Goal: Find specific page/section: Find specific page/section

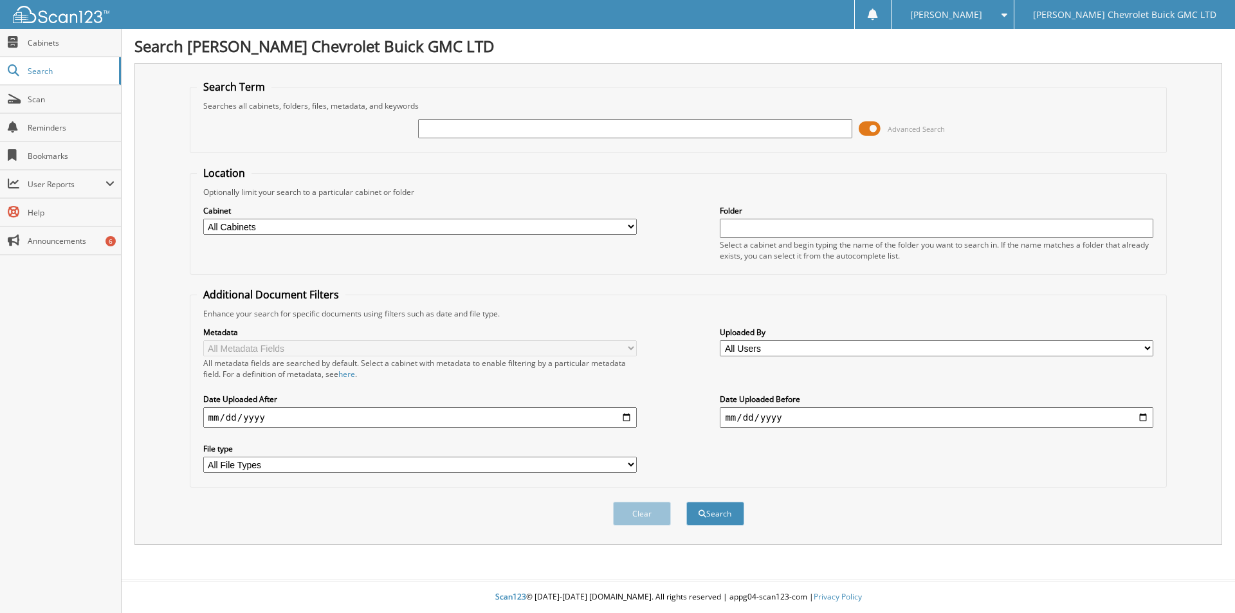
click at [554, 128] on input "text" at bounding box center [635, 128] width 434 height 19
type input "swift"
click at [687, 502] on button "Search" at bounding box center [716, 514] width 58 height 24
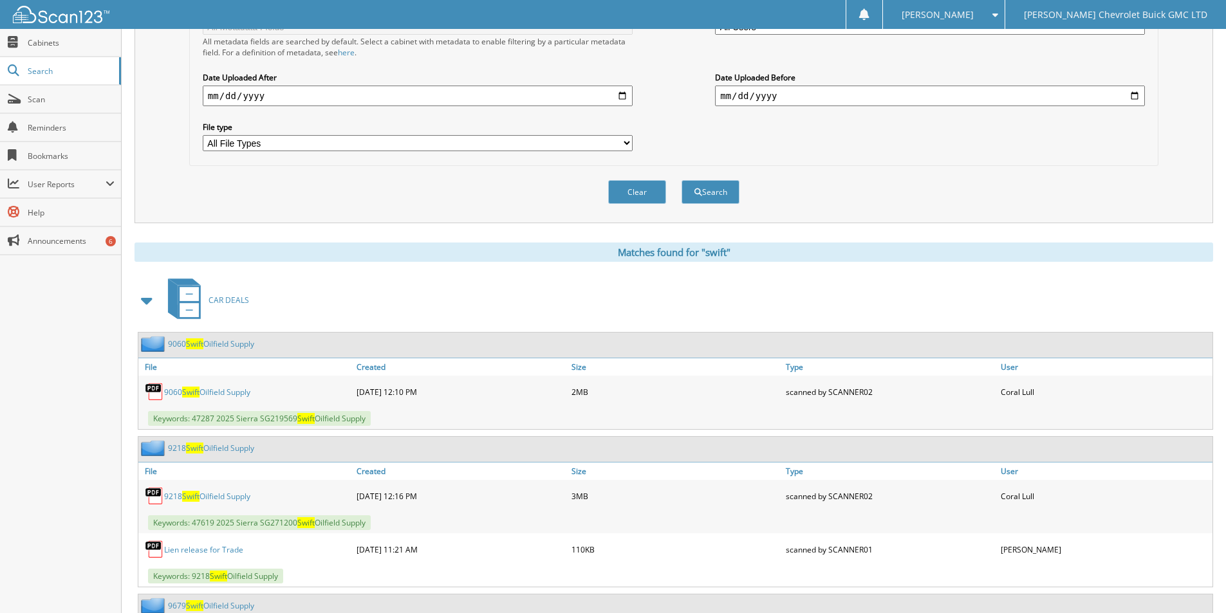
click at [234, 387] on link "9060 Swift Oilfield Supply" at bounding box center [207, 392] width 86 height 11
